Goal: Communication & Community: Answer question/provide support

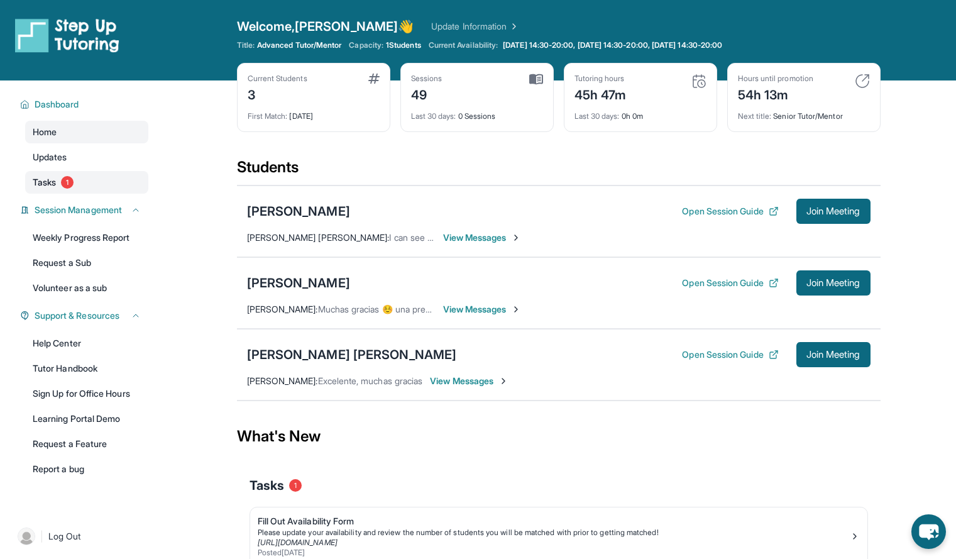
click at [74, 179] on link "Tasks 1" at bounding box center [86, 182] width 123 height 23
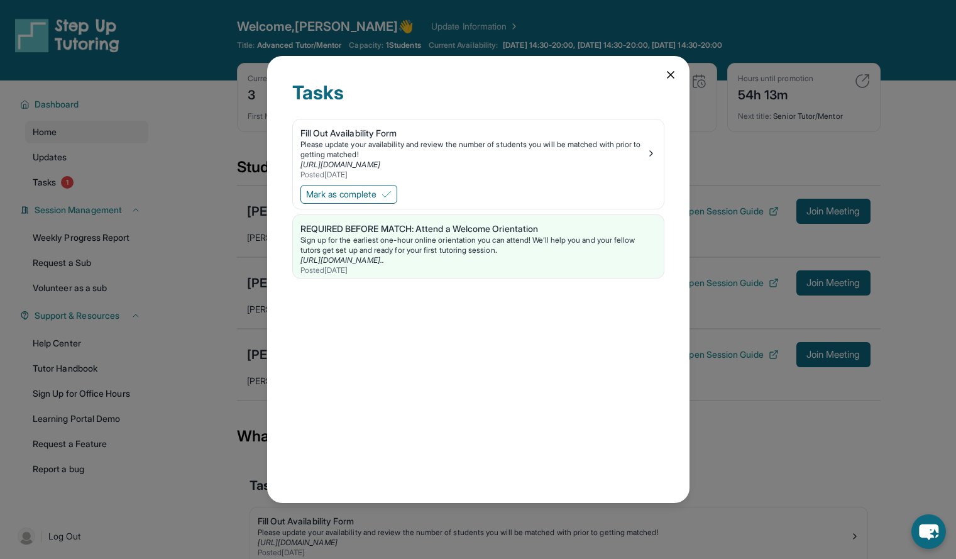
click at [666, 70] on icon at bounding box center [670, 75] width 13 height 13
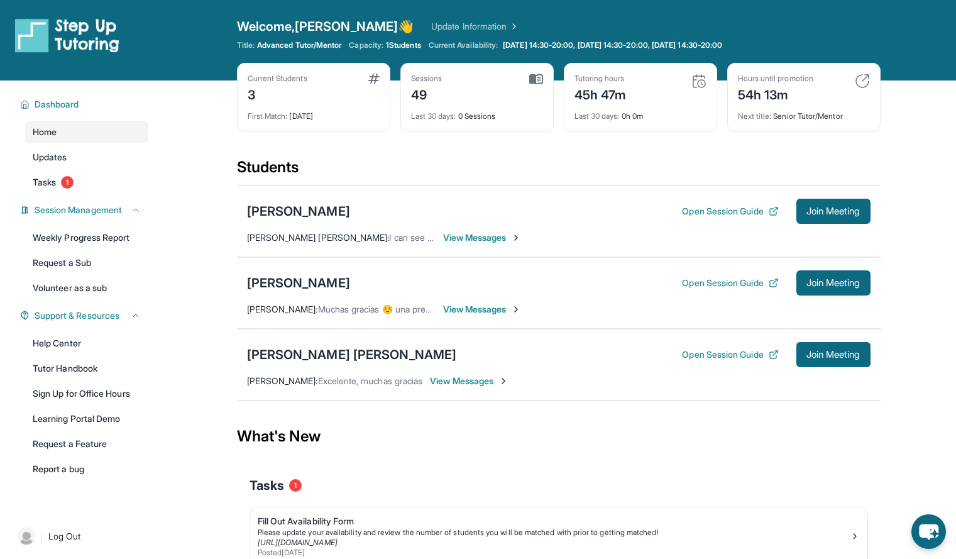
click at [463, 307] on span "View Messages" at bounding box center [482, 309] width 79 height 13
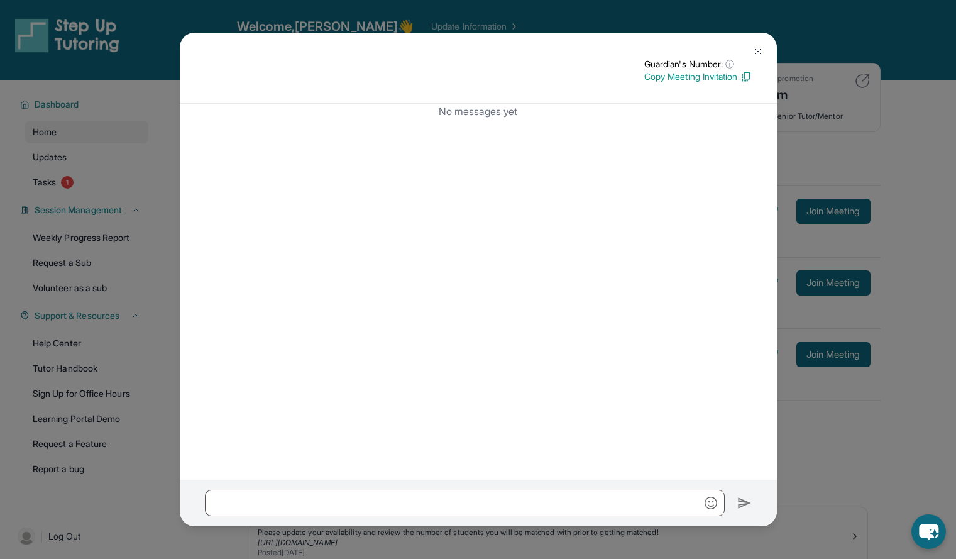
click at [759, 48] on img at bounding box center [758, 52] width 10 height 10
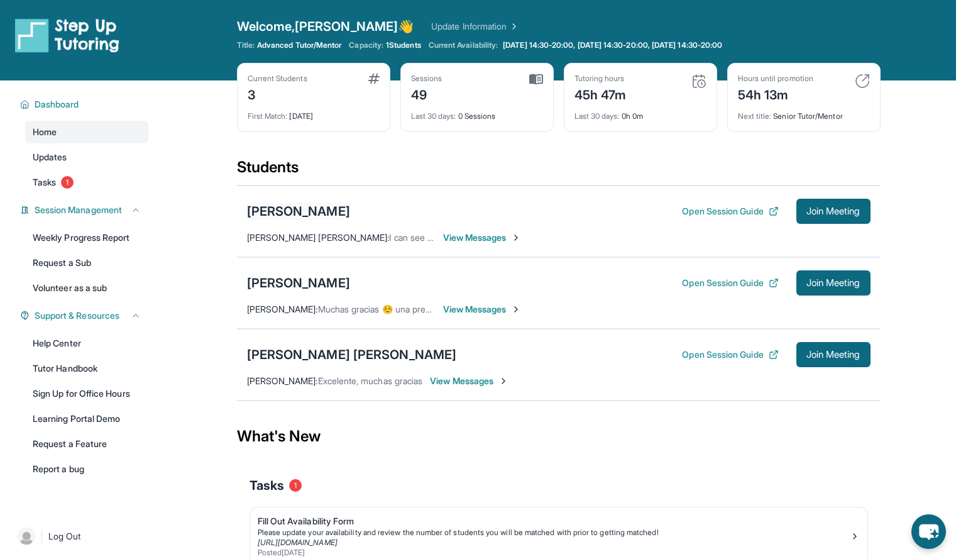
click at [350, 207] on div "[PERSON_NAME]" at bounding box center [298, 211] width 103 height 18
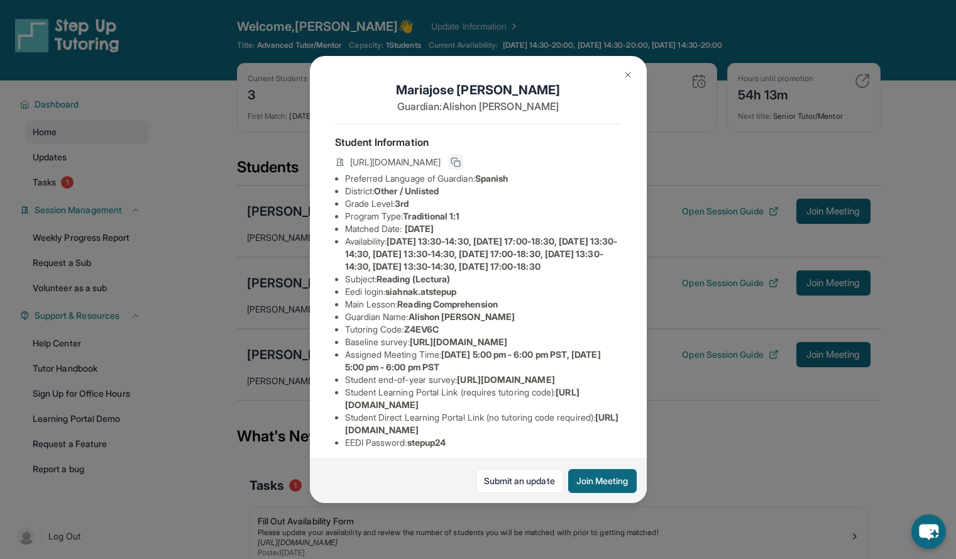
click at [457, 163] on icon at bounding box center [454, 161] width 6 height 6
click at [625, 75] on img at bounding box center [628, 75] width 10 height 10
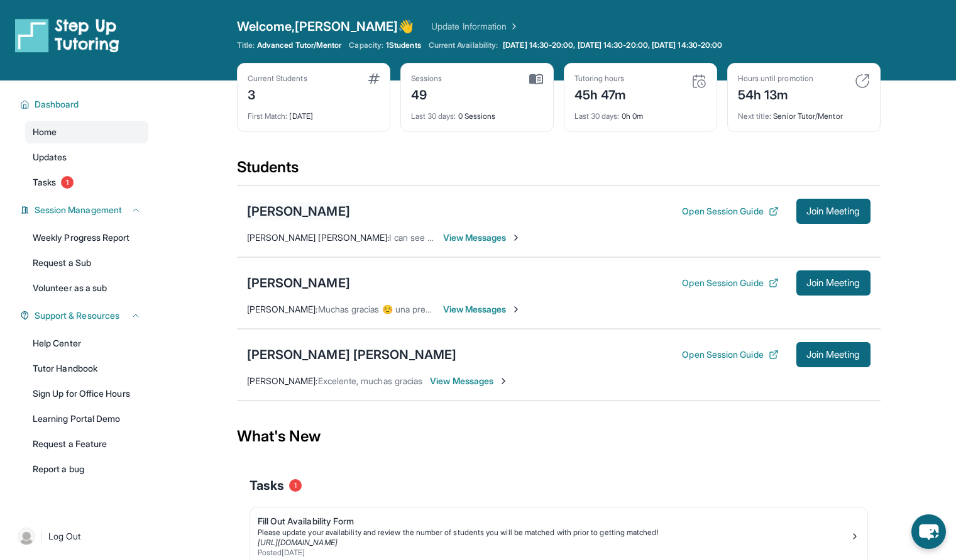
click at [350, 212] on div "[PERSON_NAME]" at bounding box center [298, 211] width 103 height 18
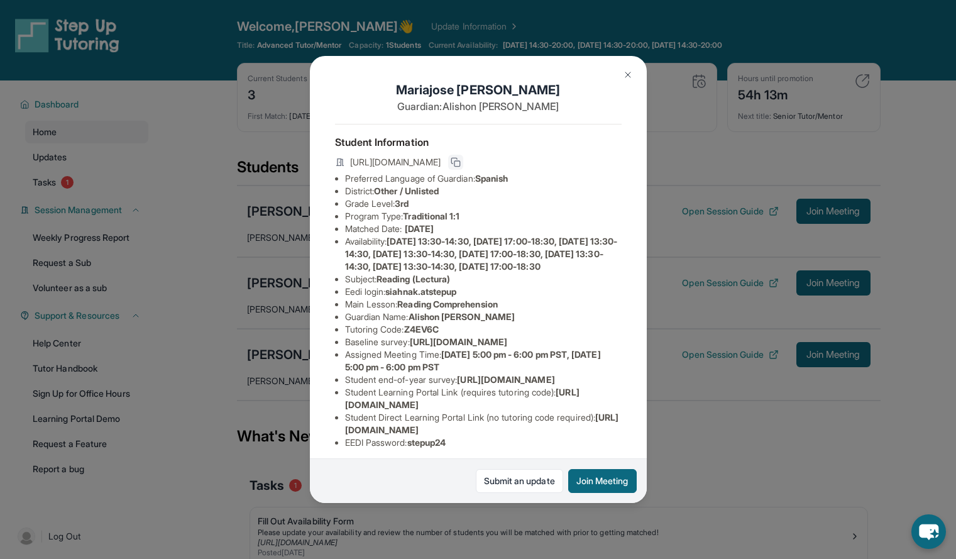
click at [460, 167] on rect at bounding box center [457, 164] width 6 height 6
click at [691, 157] on div "[PERSON_NAME] Guardian: Alishon [PERSON_NAME] Student Information [URL][DOMAIN_…" at bounding box center [478, 279] width 956 height 559
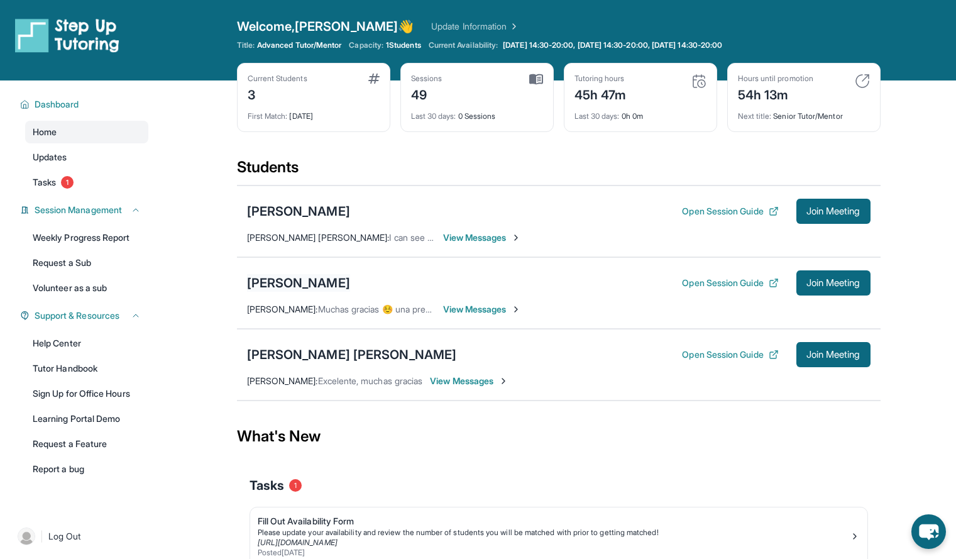
click at [299, 283] on div "[PERSON_NAME]" at bounding box center [298, 283] width 103 height 18
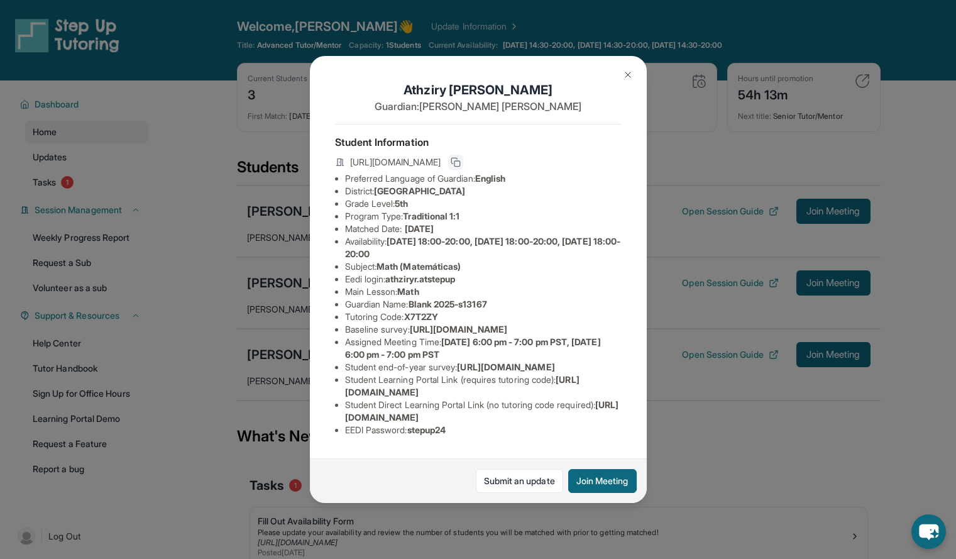
click at [461, 167] on icon at bounding box center [456, 162] width 10 height 10
click at [685, 160] on div "[PERSON_NAME] Guardian: [PERSON_NAME] Student Information [URL][DOMAIN_NAME] Pr…" at bounding box center [478, 279] width 956 height 559
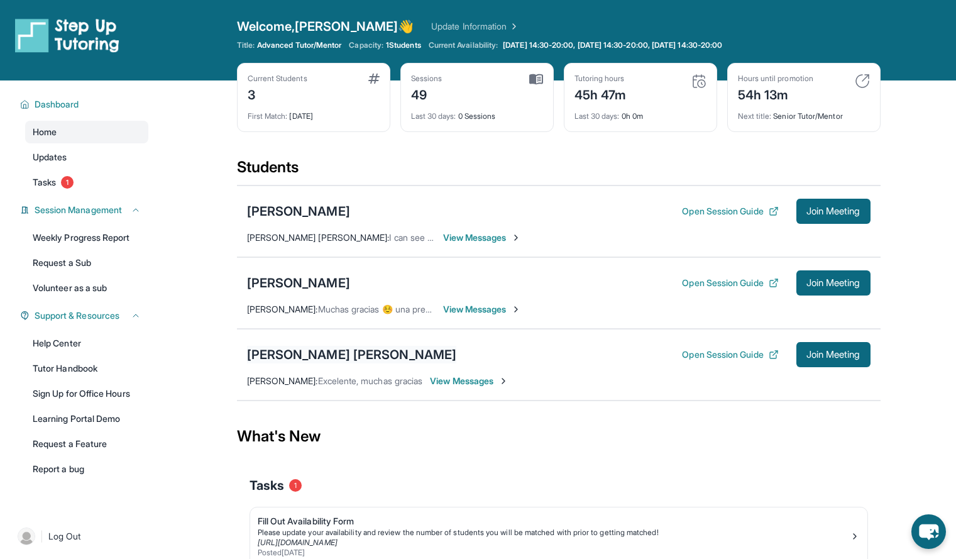
click at [343, 348] on div "[PERSON_NAME] [PERSON_NAME]" at bounding box center [352, 355] width 210 height 18
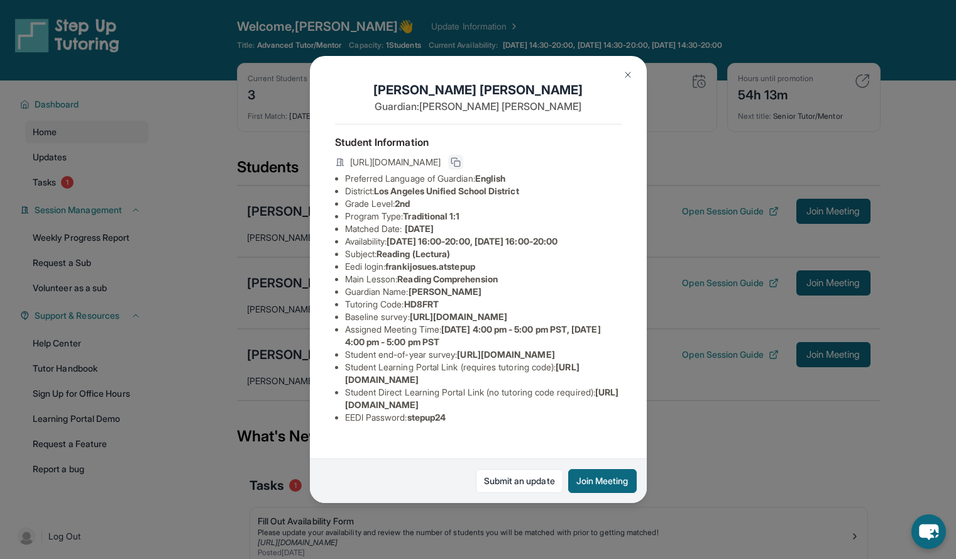
click at [461, 165] on icon at bounding box center [456, 162] width 10 height 10
